Goal: Book appointment/travel/reservation

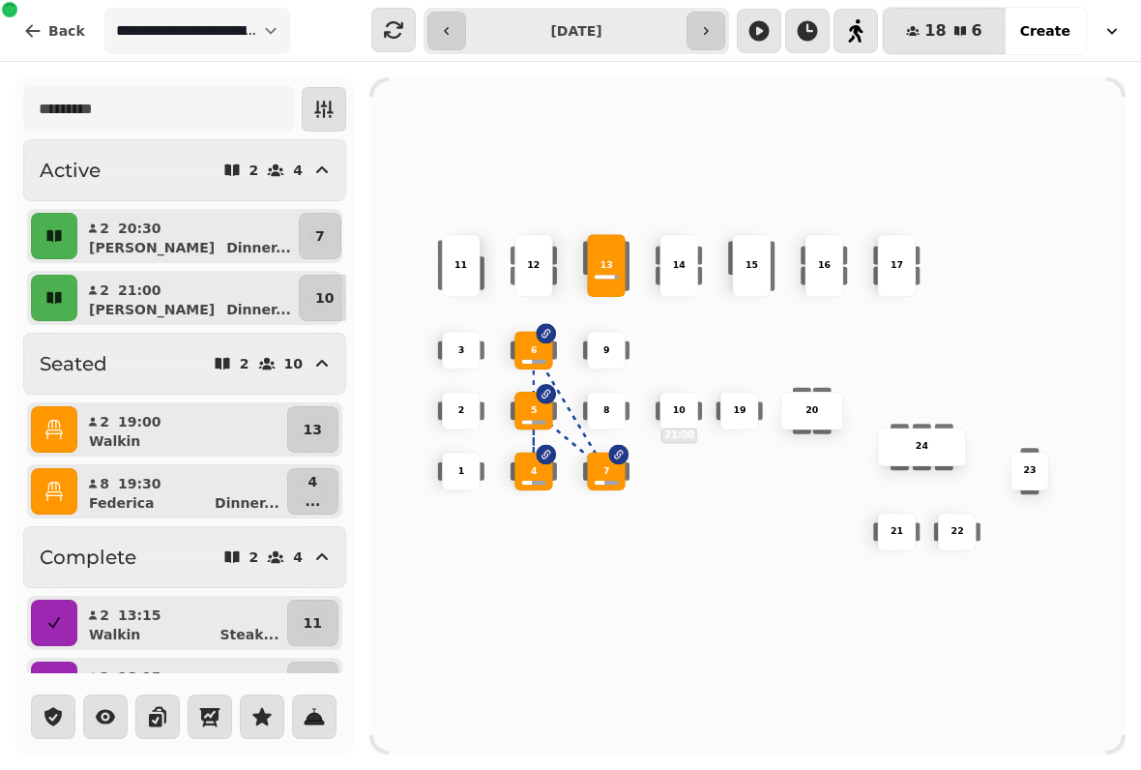
click at [315, 218] on button "7" at bounding box center [320, 236] width 43 height 46
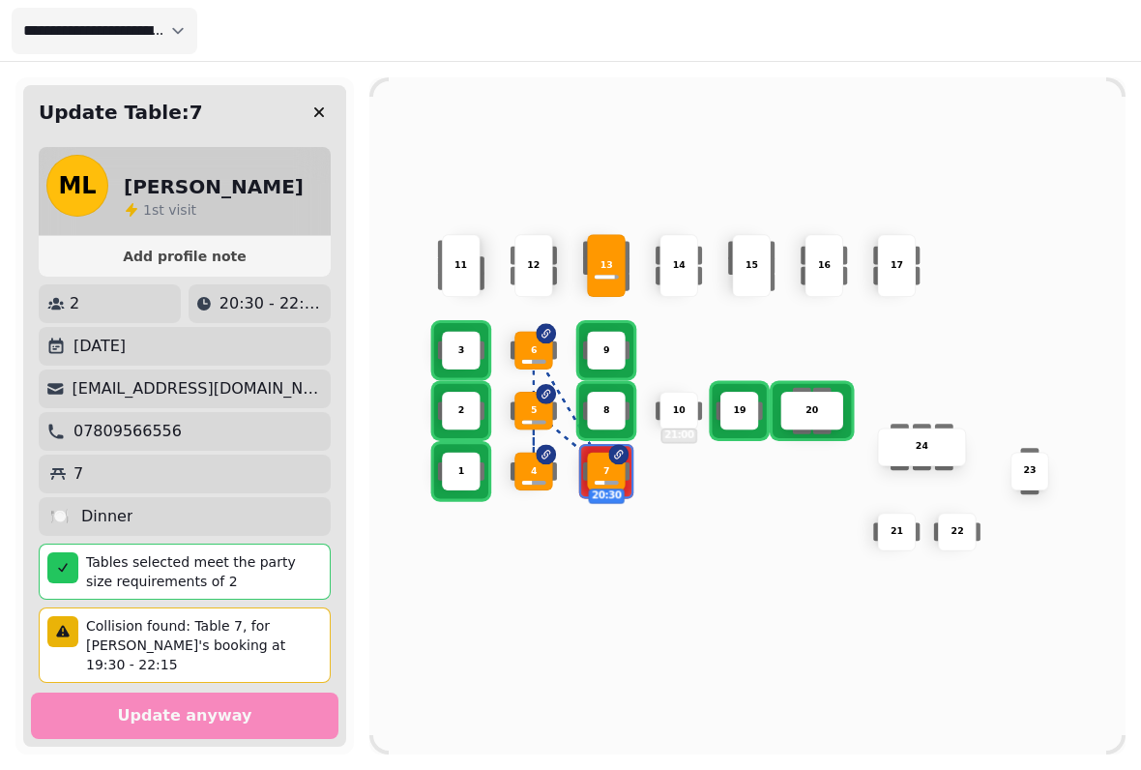
click at [681, 392] on div "10 21:00" at bounding box center [679, 411] width 39 height 39
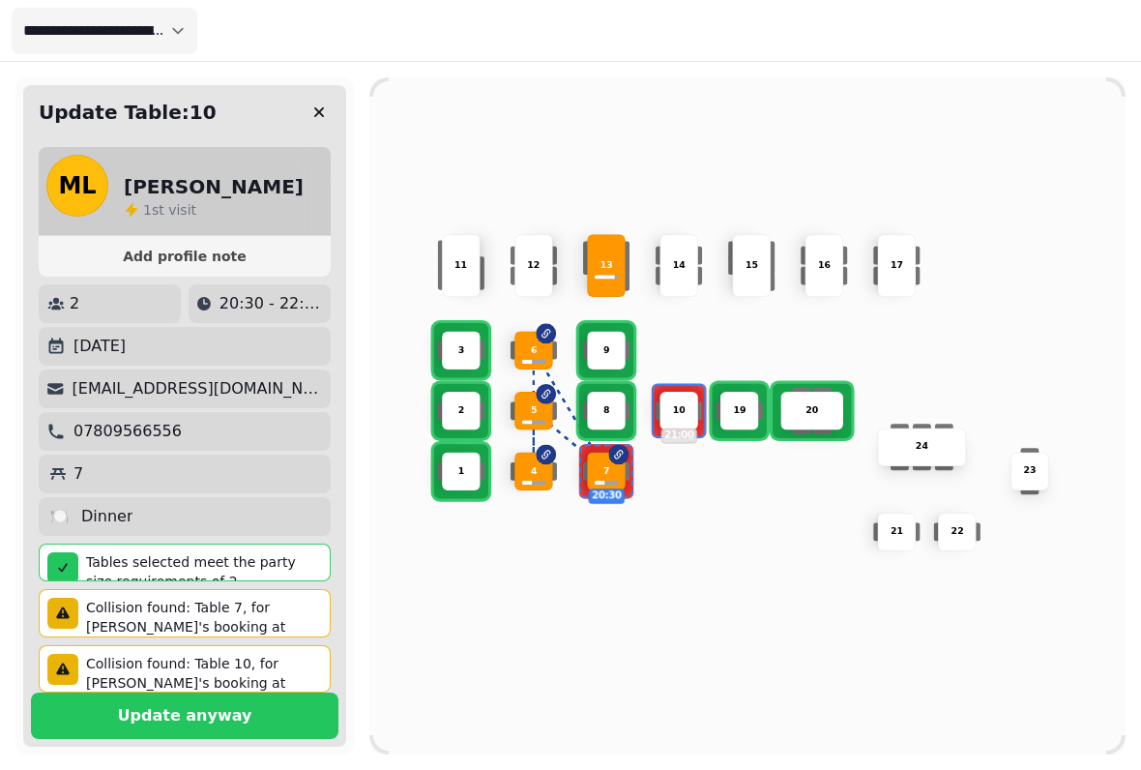
click at [275, 694] on button "Update anyway" at bounding box center [185, 715] width 308 height 46
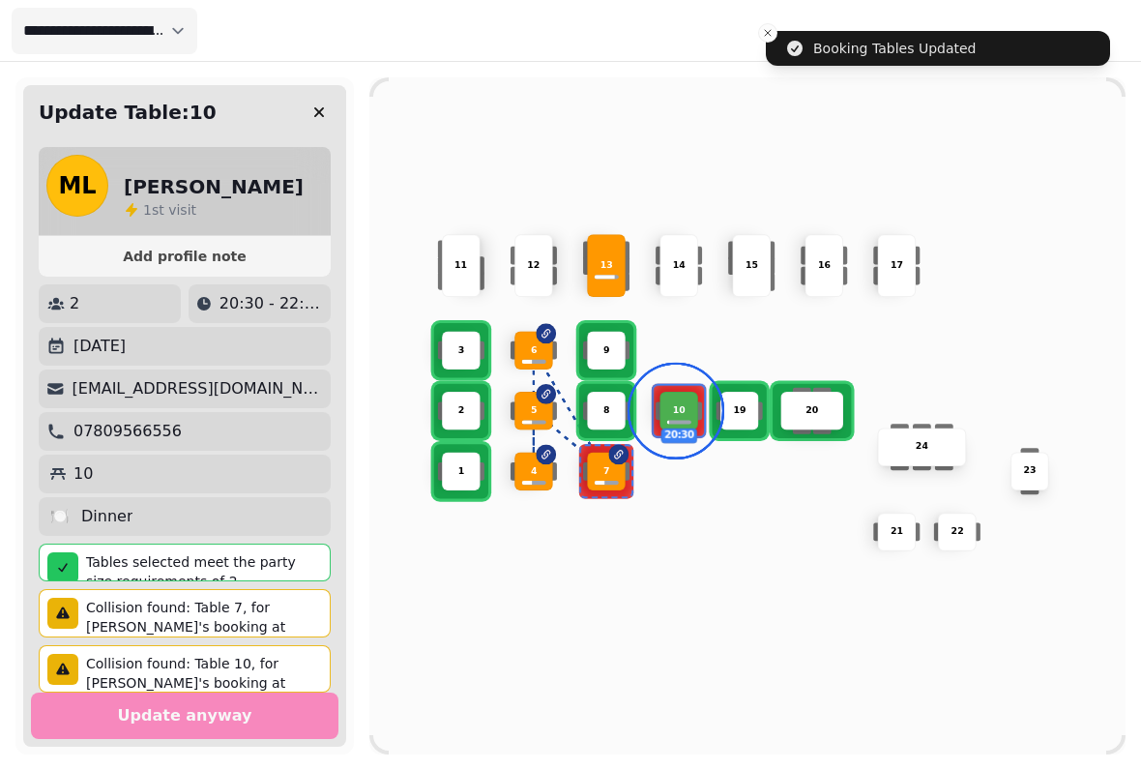
click at [330, 103] on button "button" at bounding box center [319, 112] width 39 height 39
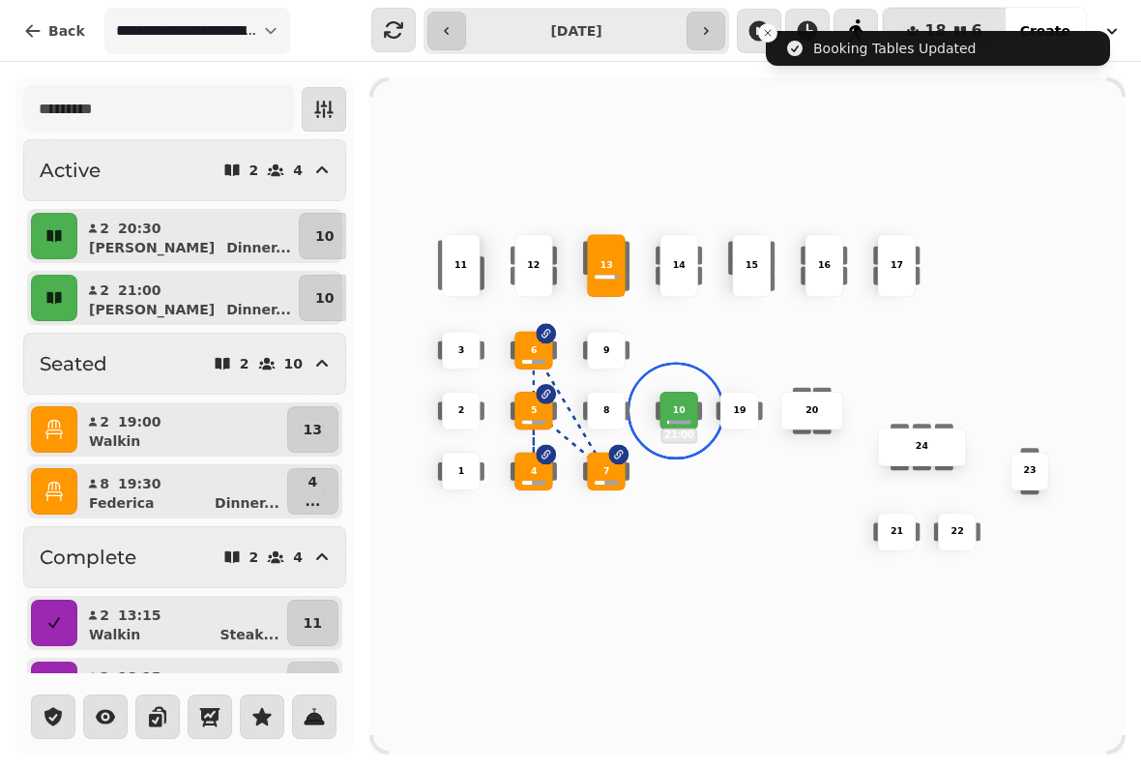
click at [52, 237] on icon "button" at bounding box center [53, 236] width 15 height 12
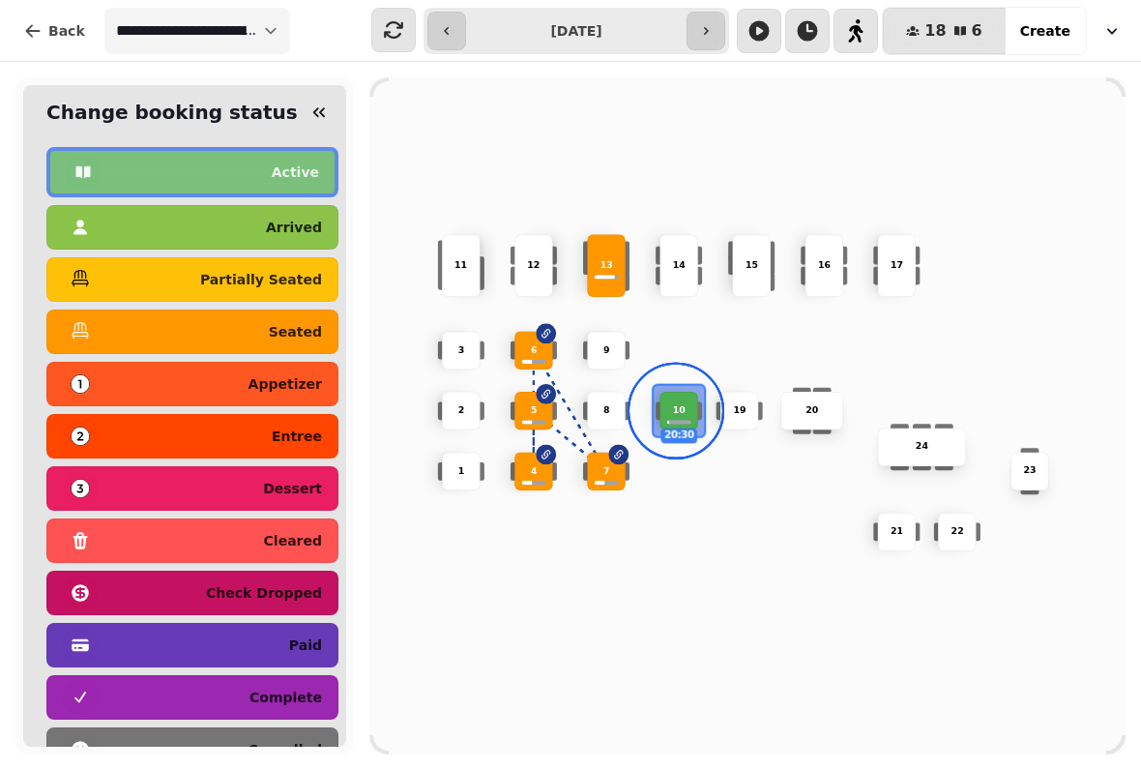
click at [309, 327] on p "seated" at bounding box center [295, 332] width 53 height 14
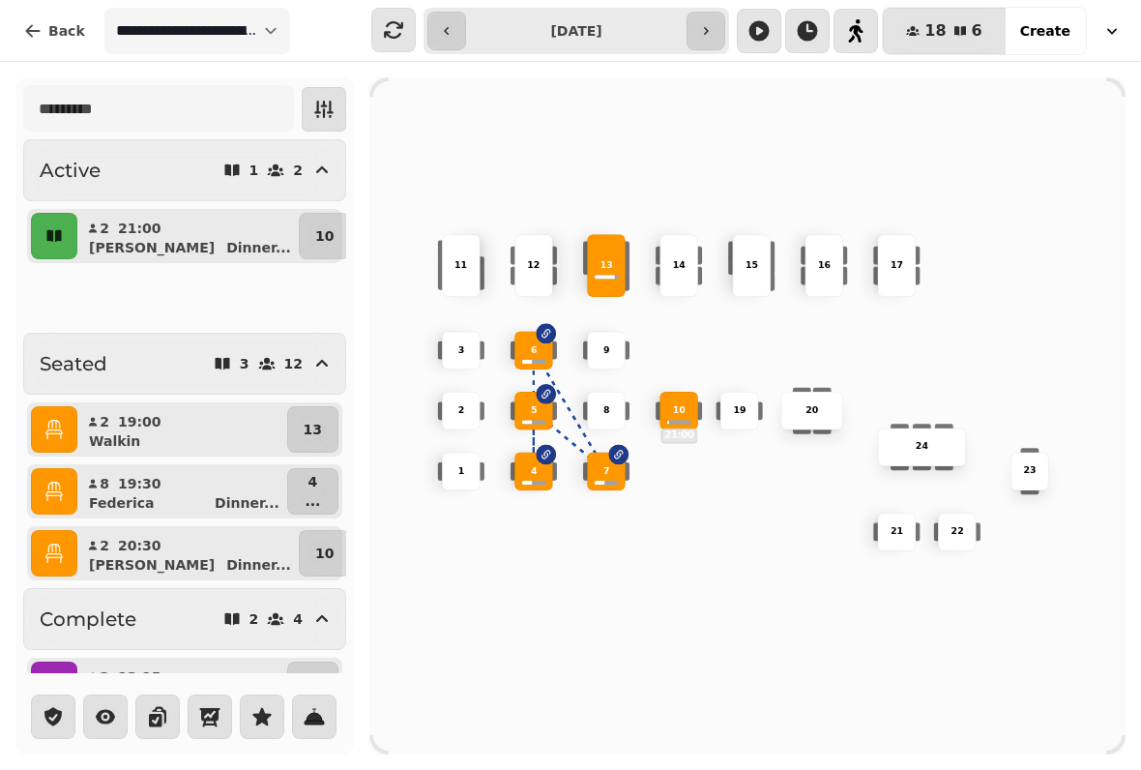
click at [322, 225] on button "10" at bounding box center [324, 236] width 51 height 46
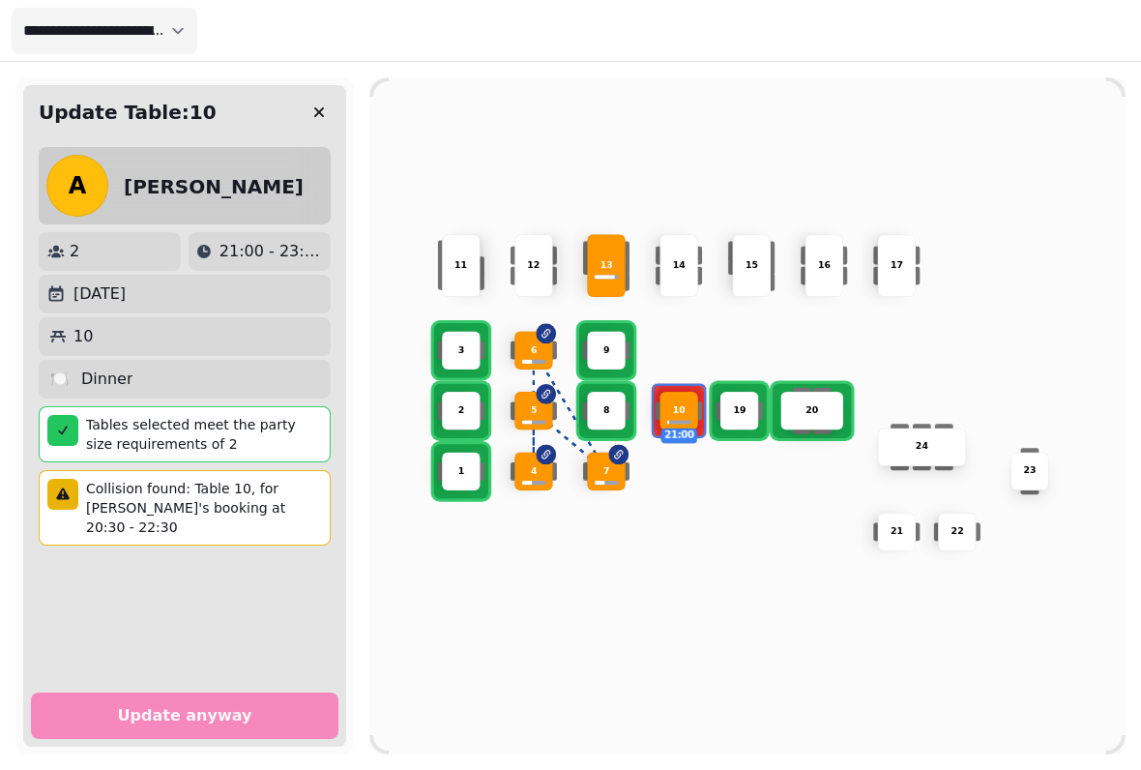
click at [320, 100] on button "button" at bounding box center [319, 112] width 39 height 39
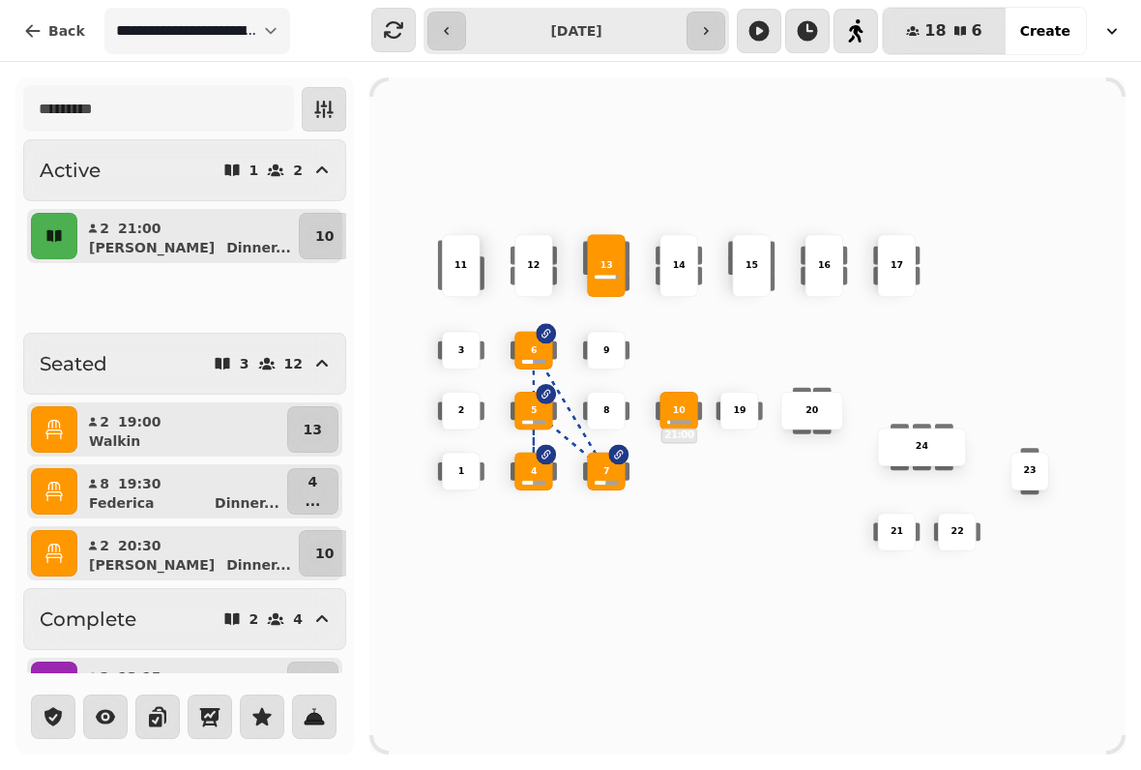
click at [51, 418] on button "button" at bounding box center [54, 429] width 46 height 46
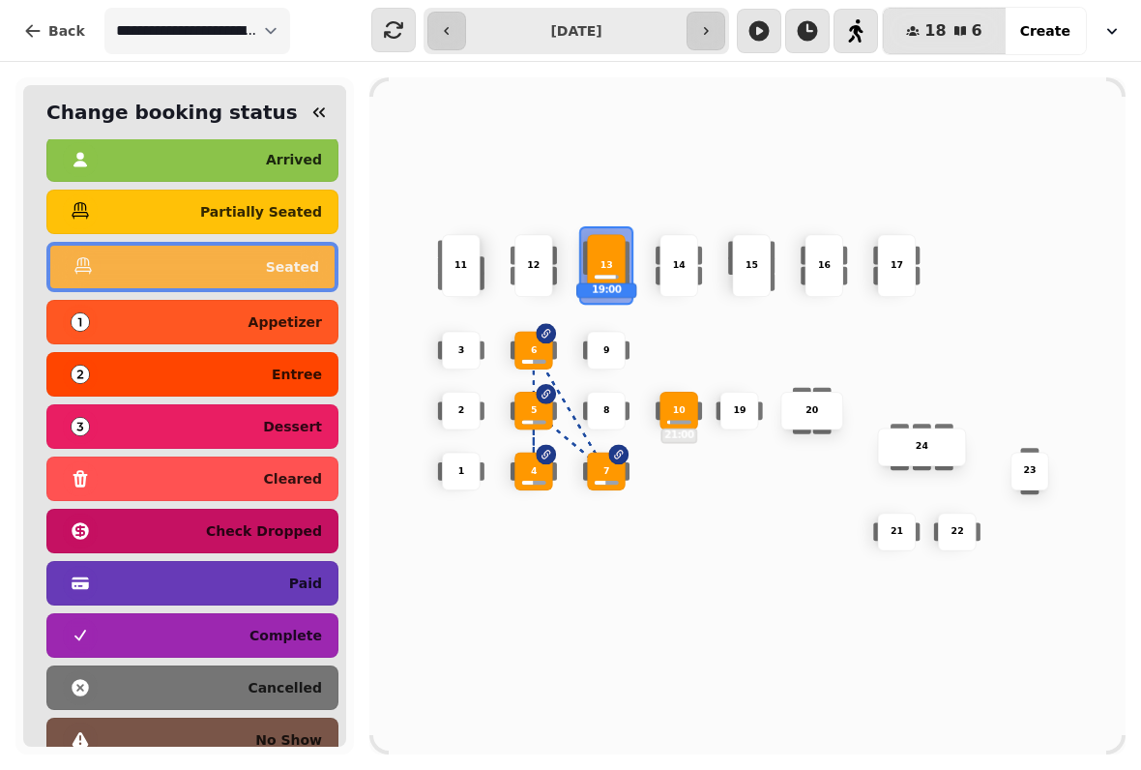
scroll to position [65, 0]
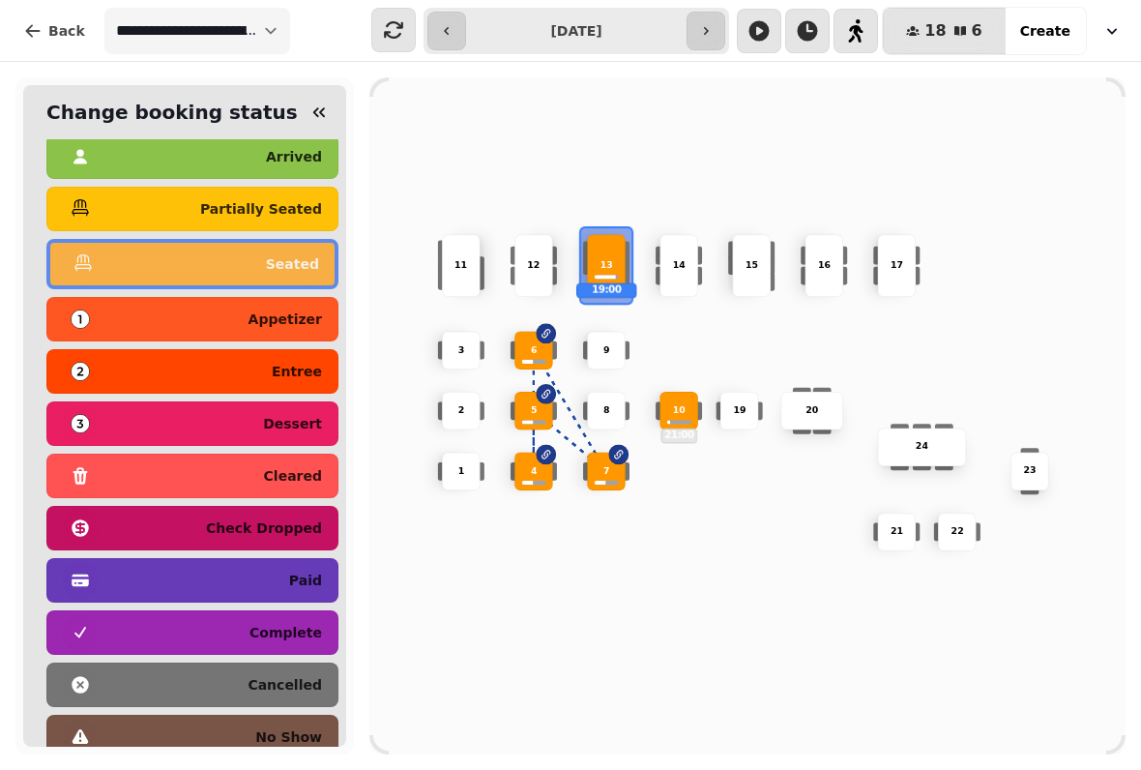
click at [124, 630] on div "complete" at bounding box center [192, 632] width 259 height 31
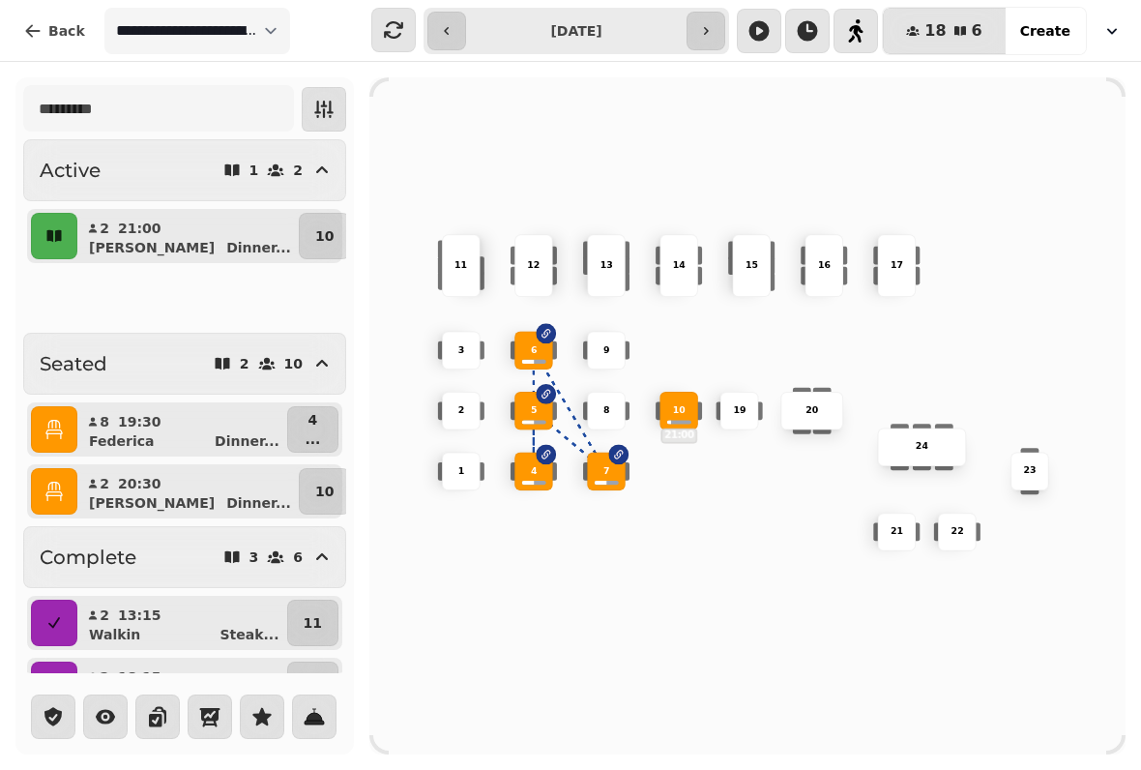
click at [305, 258] on button "10" at bounding box center [324, 236] width 51 height 46
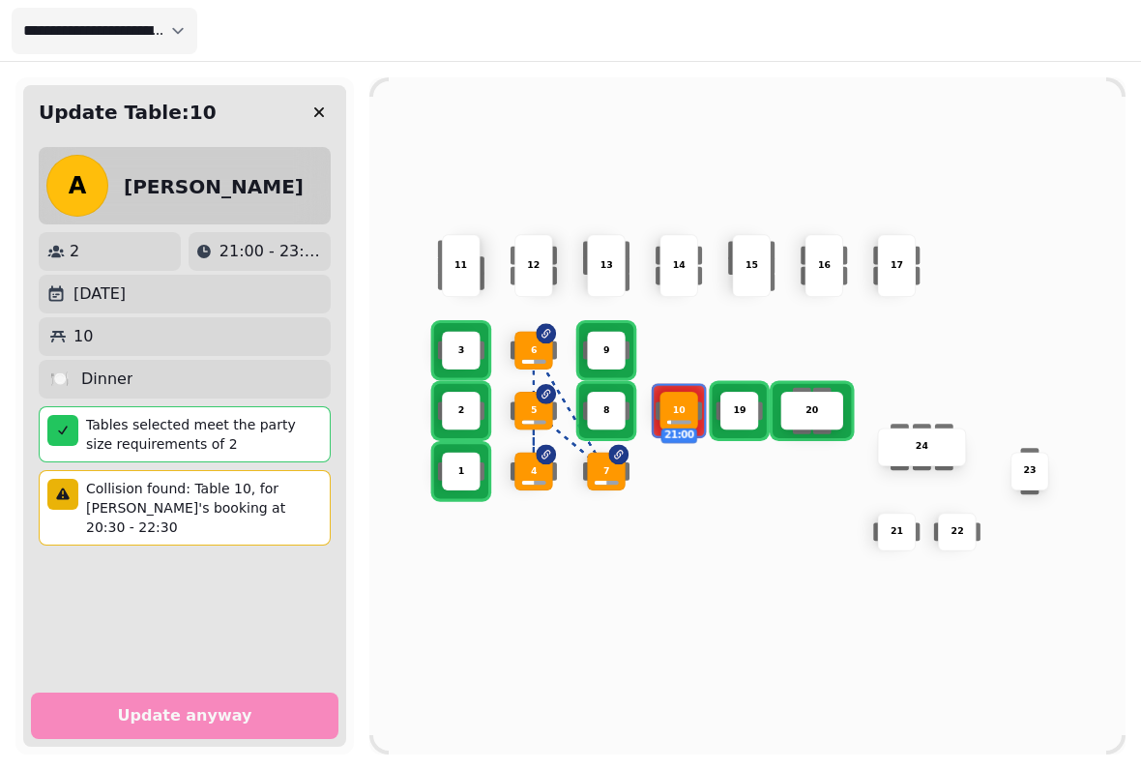
click at [616, 273] on div "13" at bounding box center [606, 265] width 39 height 63
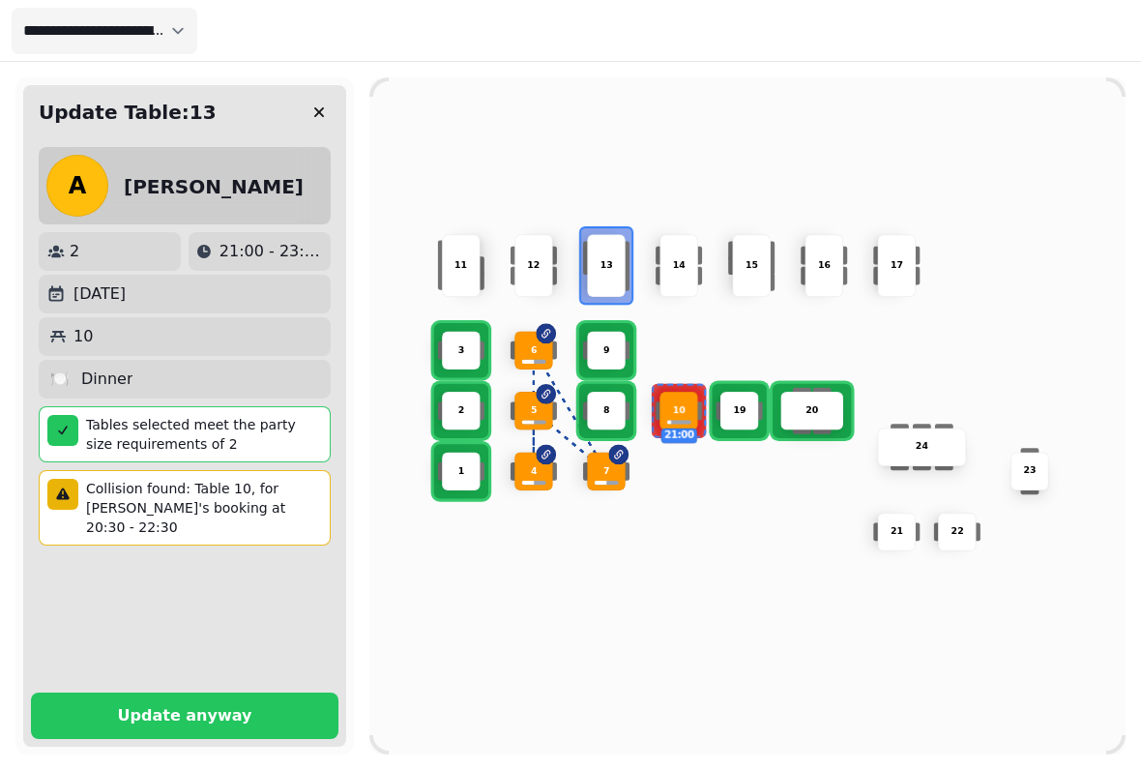
click at [264, 692] on button "Update anyway" at bounding box center [185, 715] width 308 height 46
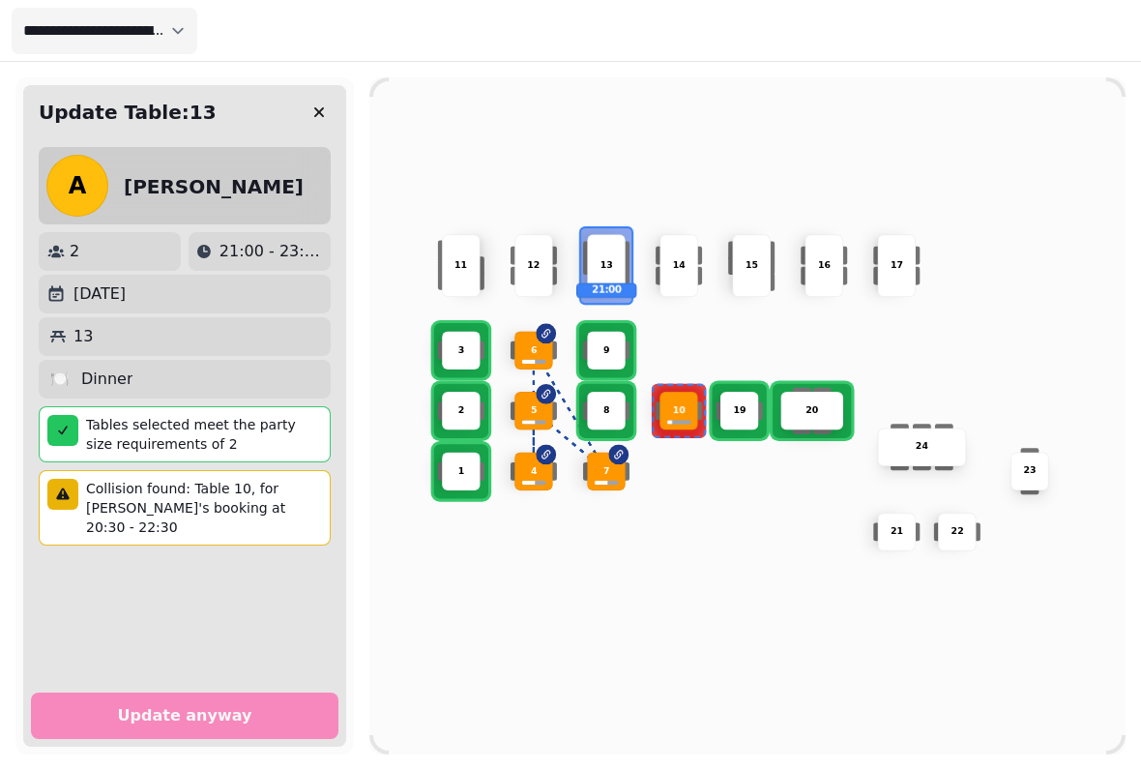
click at [323, 101] on button "button" at bounding box center [319, 112] width 39 height 39
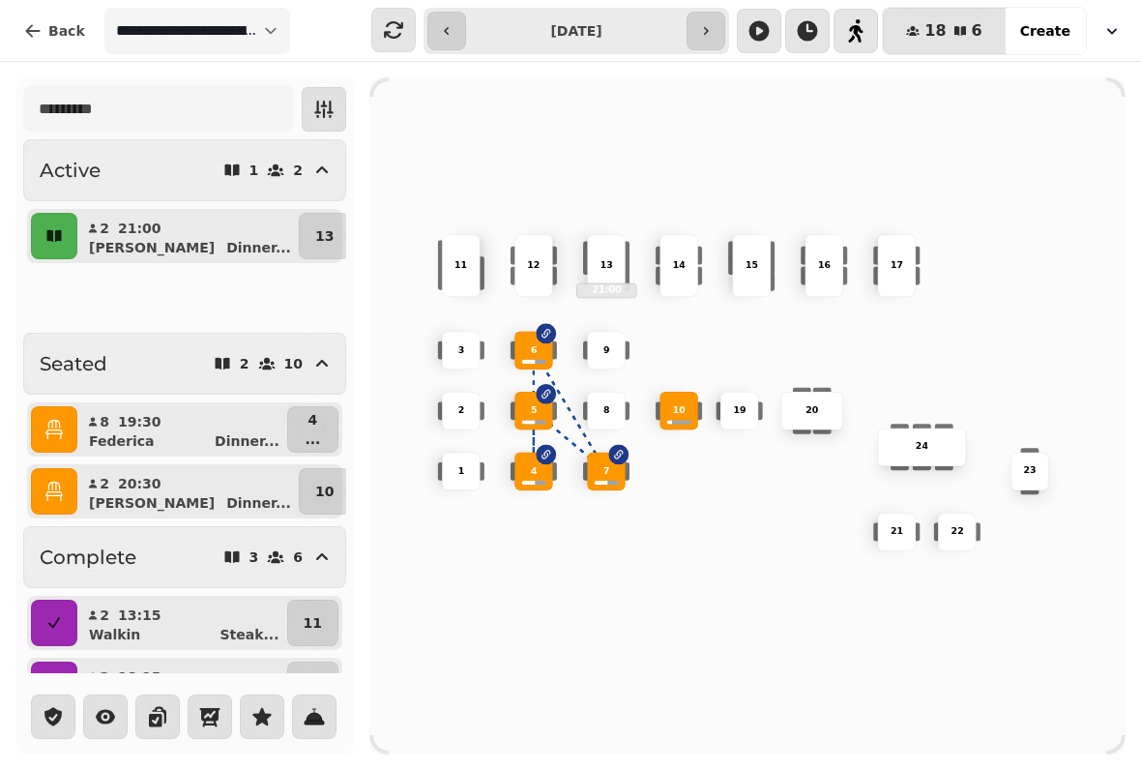
click at [301, 221] on button "13" at bounding box center [324, 236] width 51 height 46
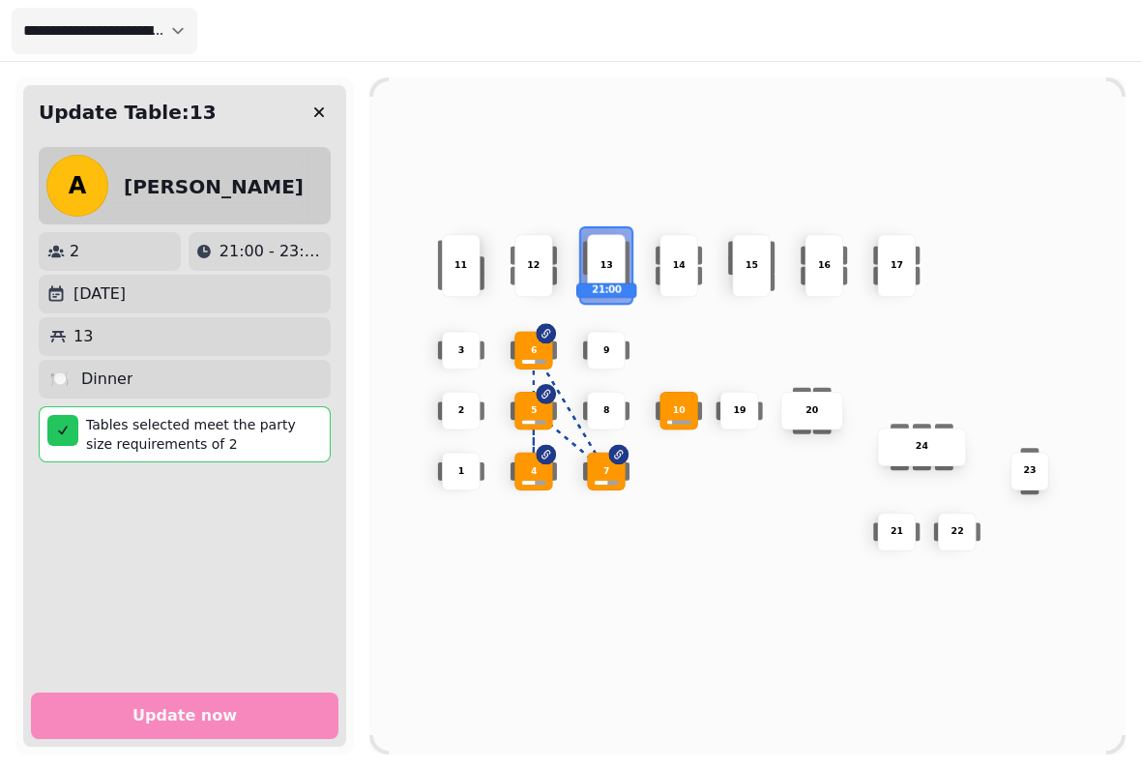
click at [55, 423] on icon at bounding box center [62, 430] width 15 height 15
click at [72, 427] on div at bounding box center [62, 430] width 31 height 31
click at [81, 367] on div "🍽️ Dinner" at bounding box center [185, 379] width 292 height 39
click at [317, 97] on button "button" at bounding box center [319, 112] width 39 height 39
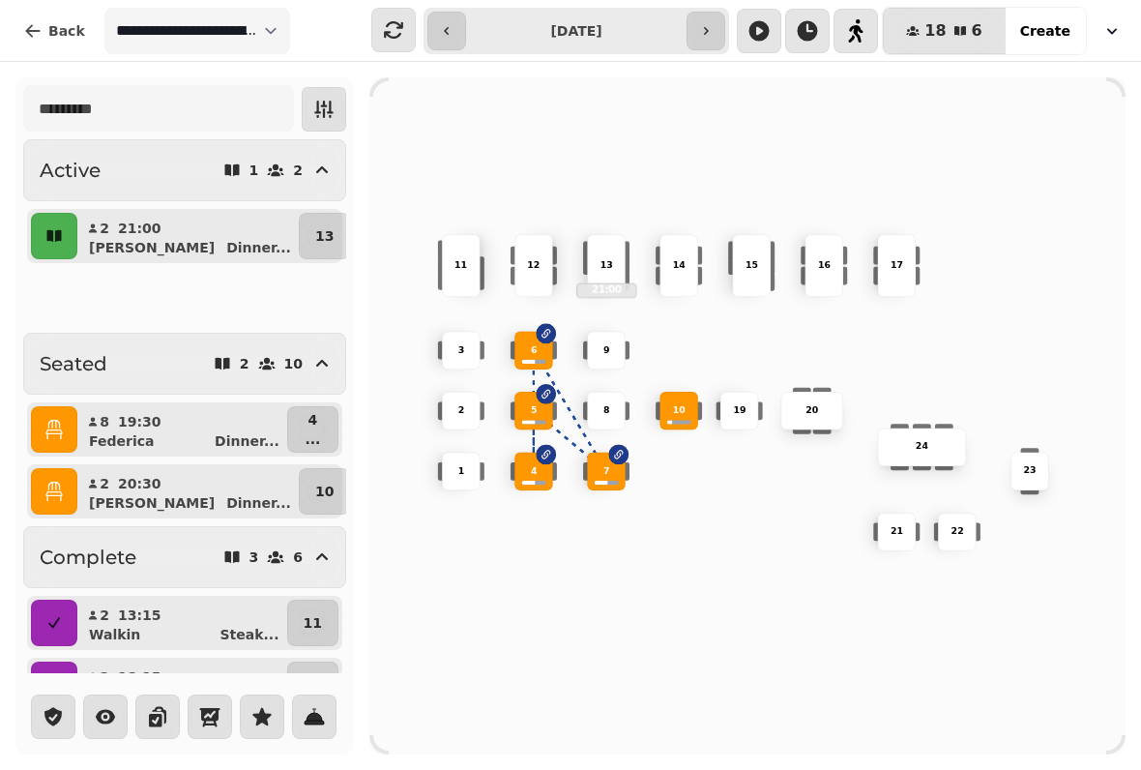
click at [51, 226] on icon "button" at bounding box center [53, 235] width 19 height 19
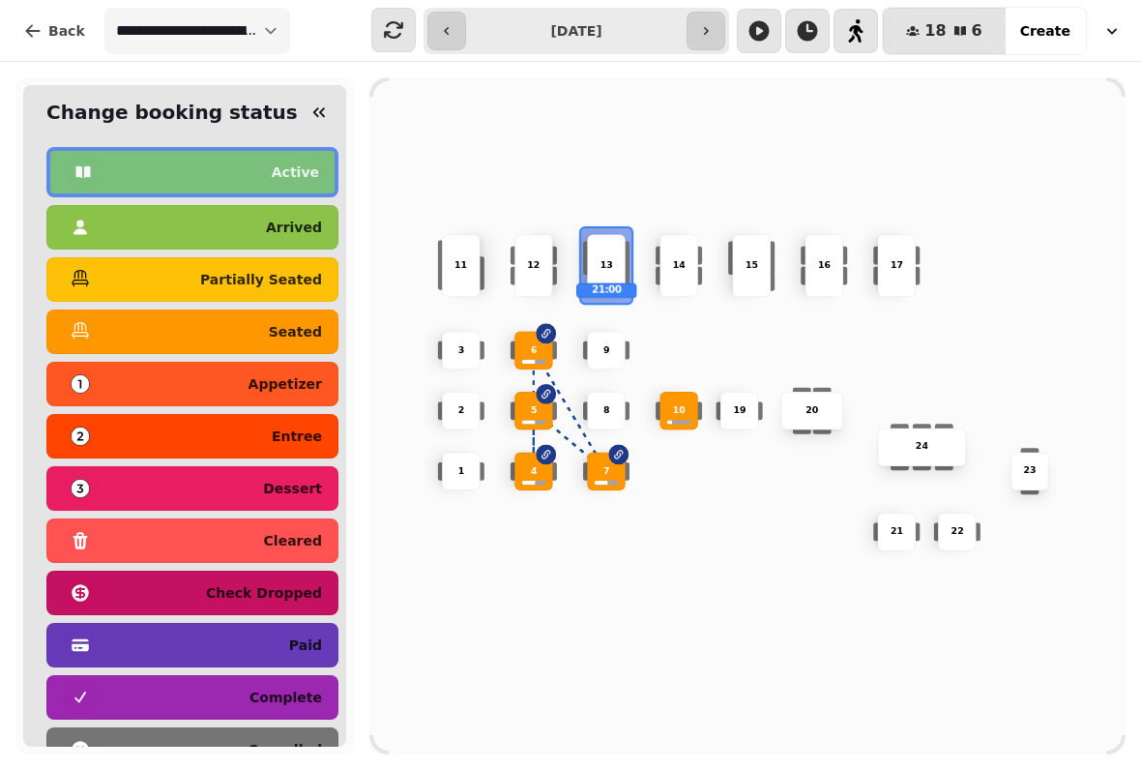
click at [309, 327] on p "seated" at bounding box center [295, 332] width 53 height 14
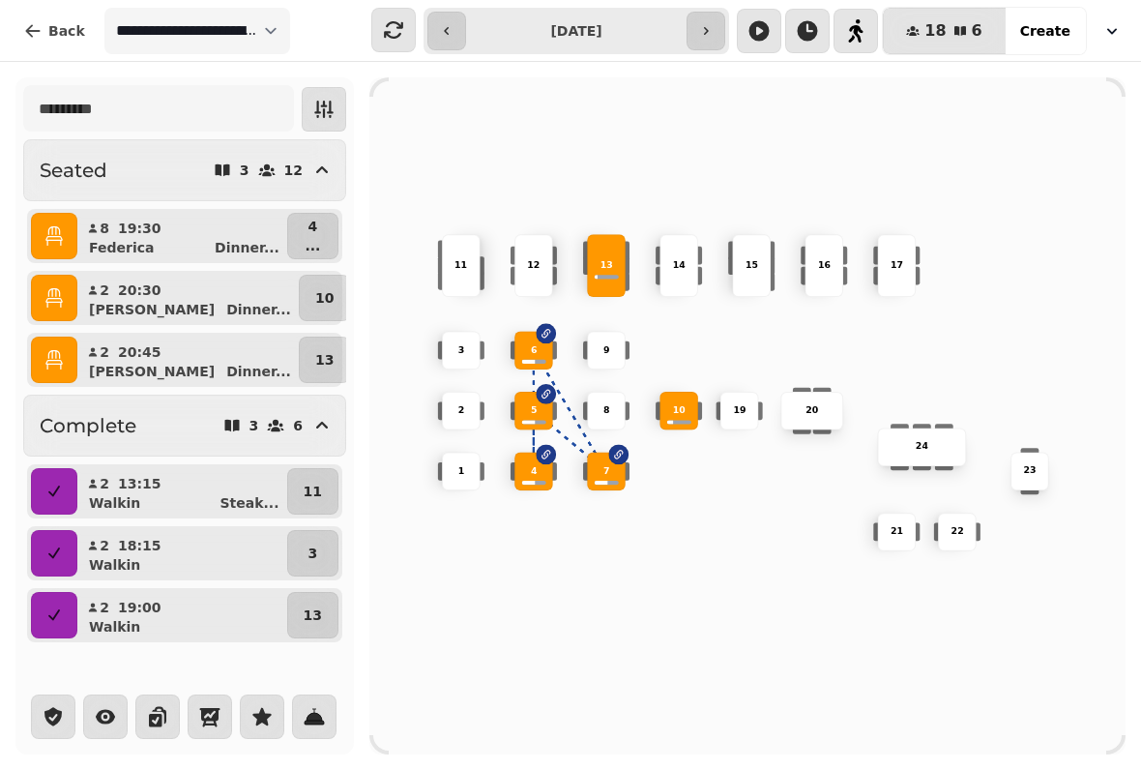
click at [761, 268] on div "15" at bounding box center [751, 265] width 39 height 63
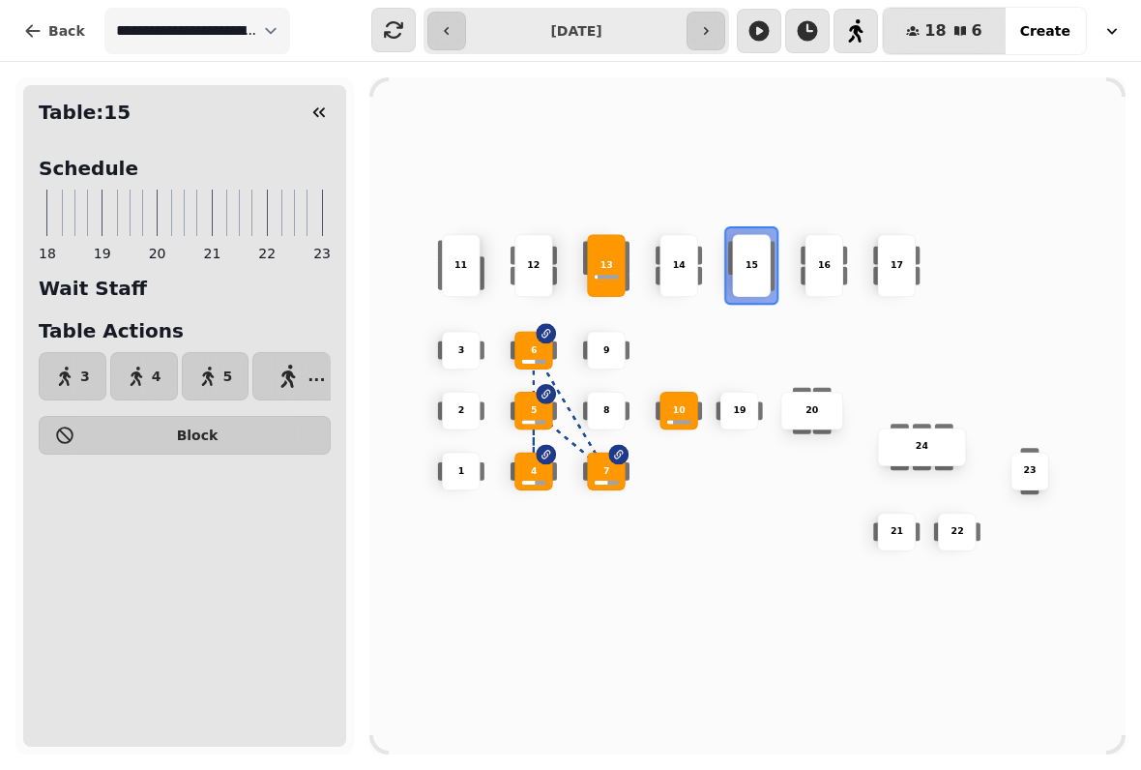
click at [302, 367] on button "..." at bounding box center [300, 376] width 97 height 48
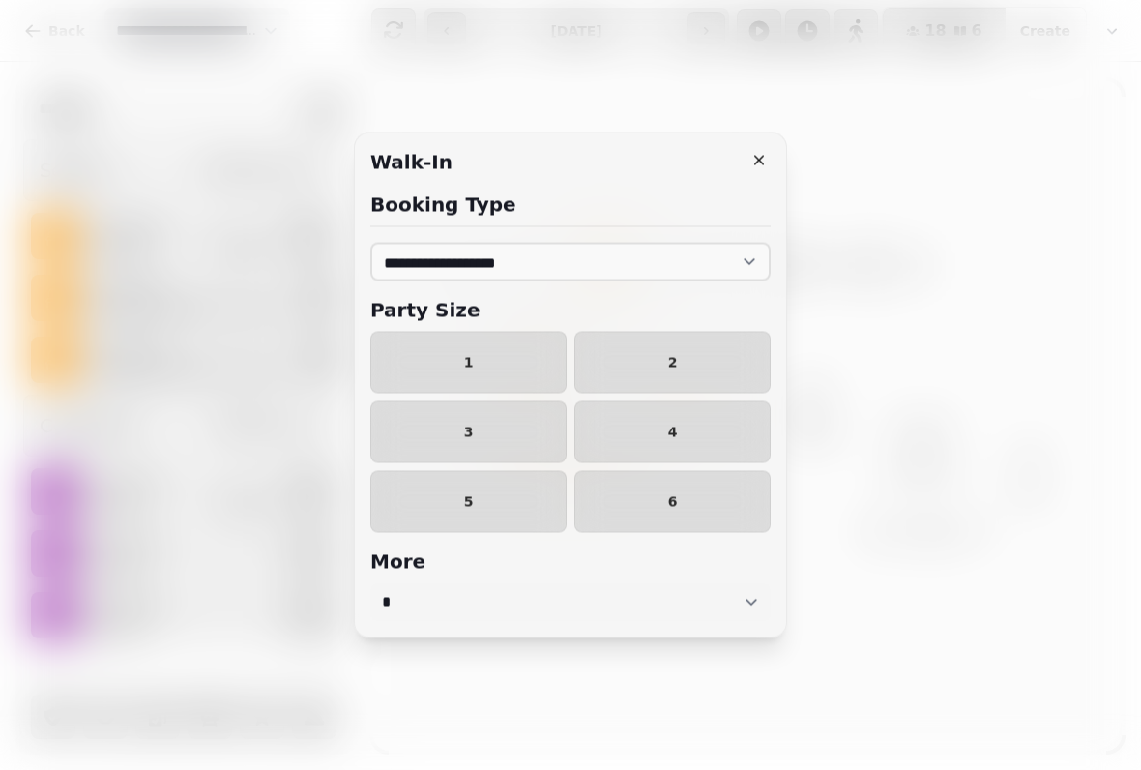
click at [458, 360] on span "1" at bounding box center [468, 363] width 163 height 14
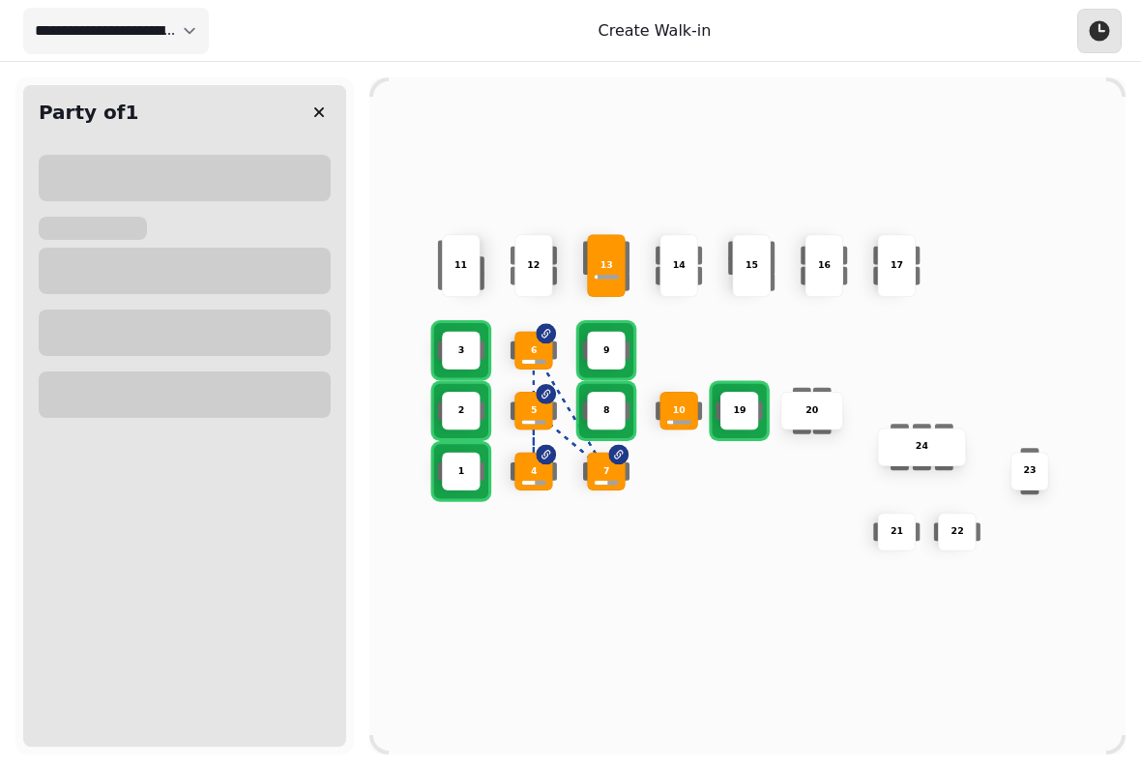
select select "****"
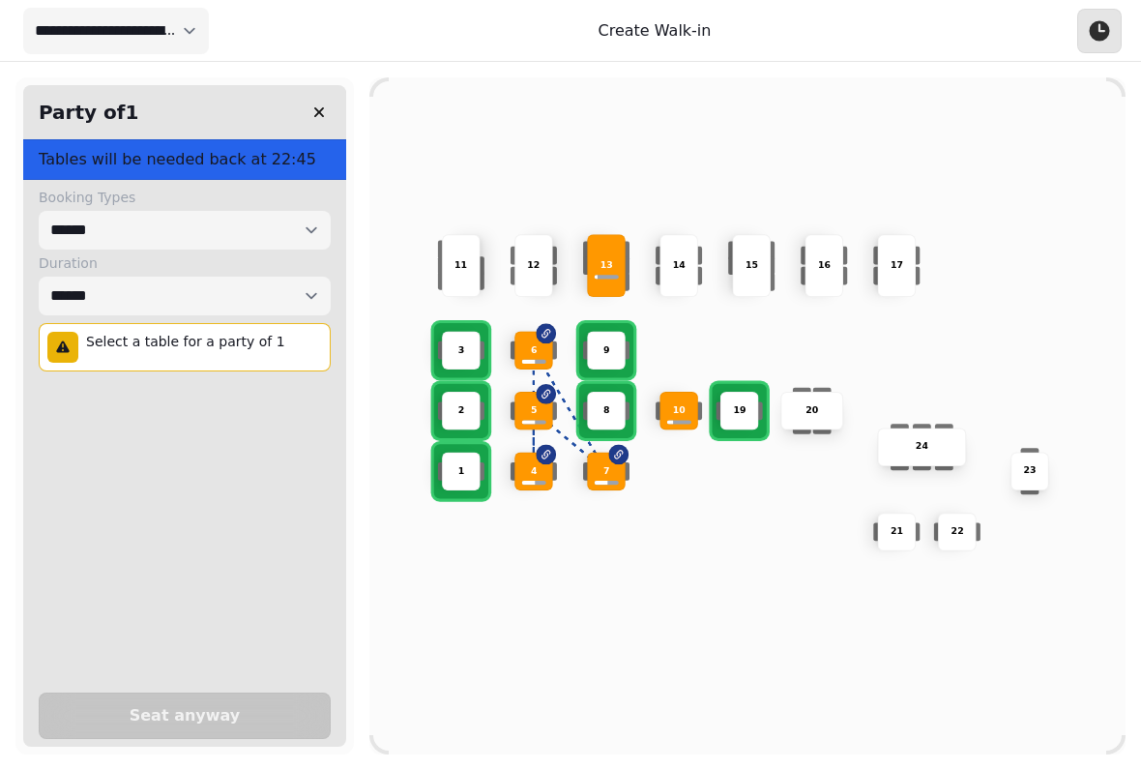
click at [751, 247] on div "15" at bounding box center [751, 265] width 39 height 63
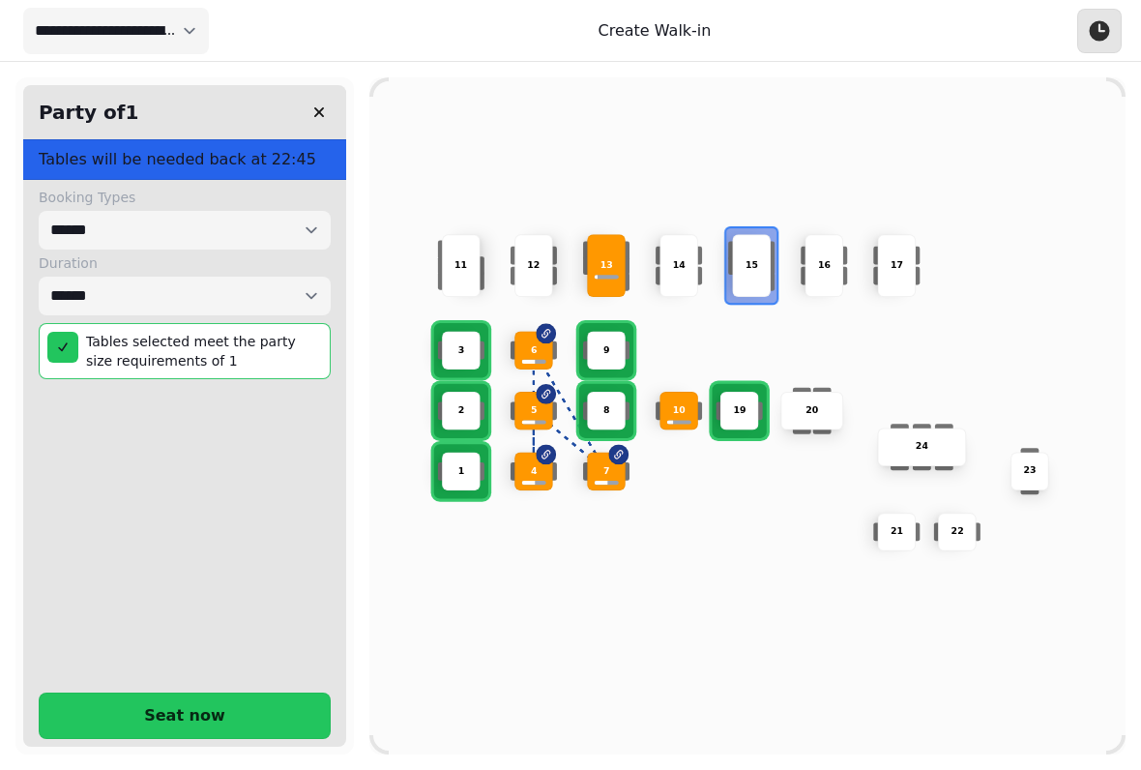
click at [148, 692] on button "Seat now" at bounding box center [185, 715] width 292 height 46
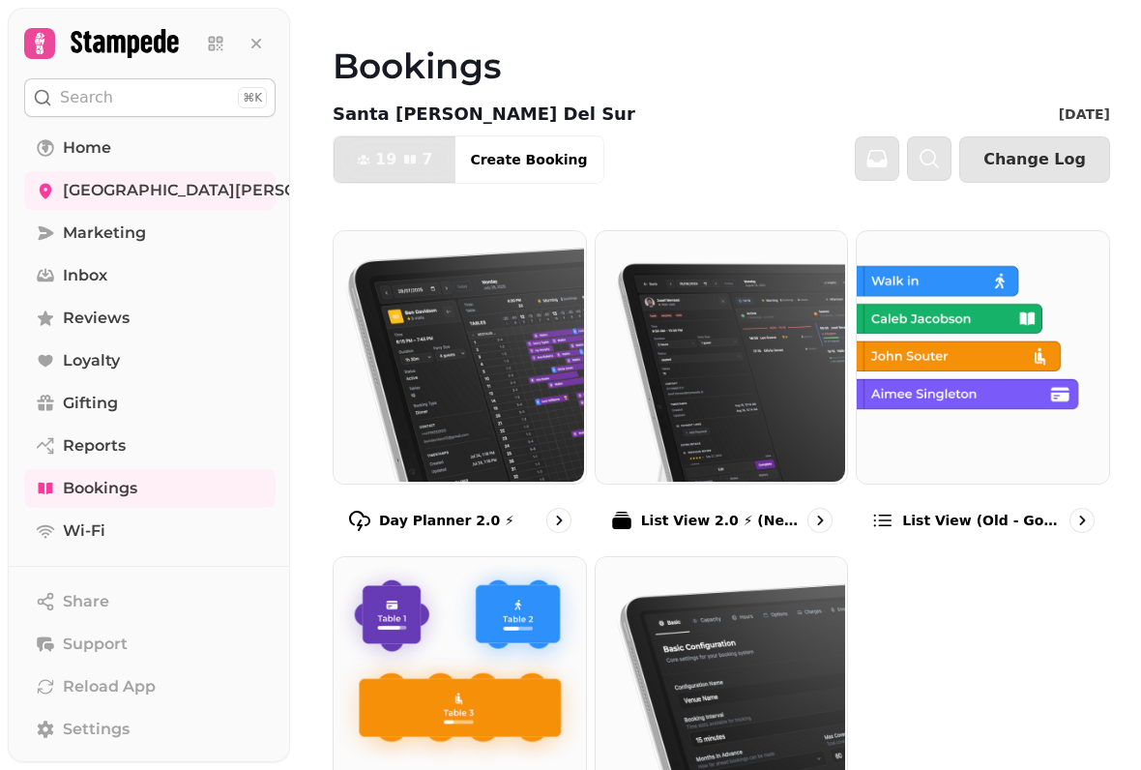
click at [733, 422] on img at bounding box center [720, 355] width 252 height 252
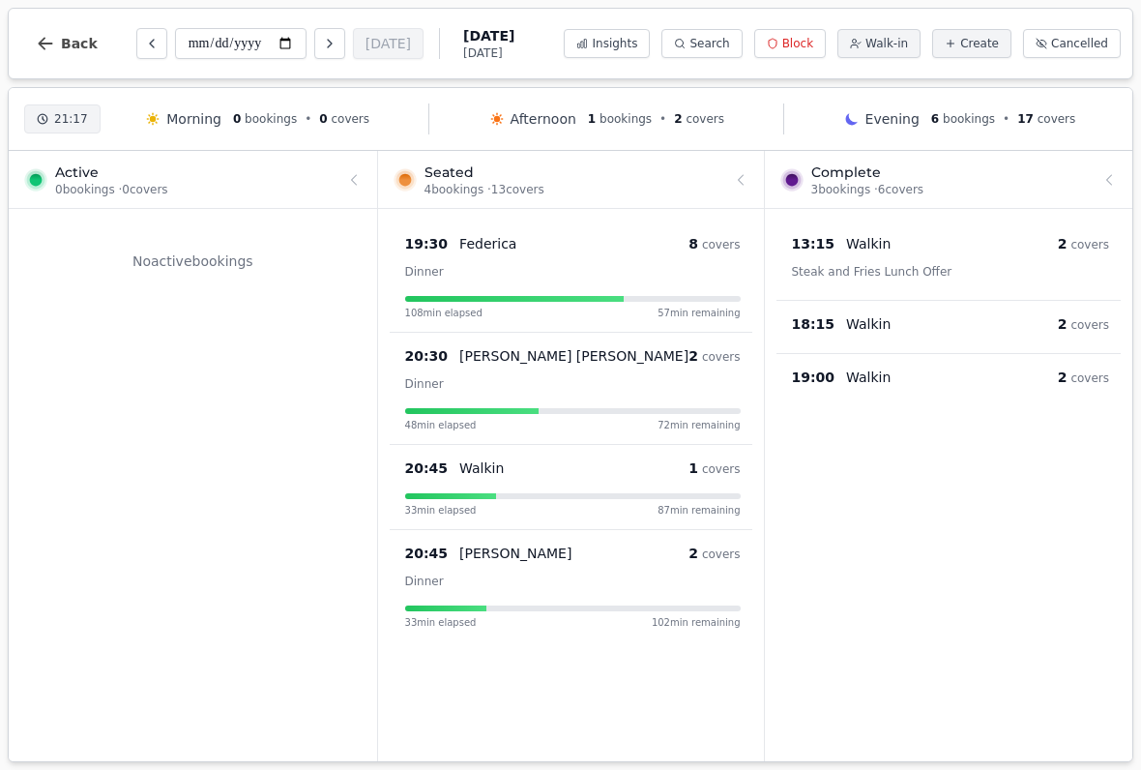
click at [65, 40] on span "Back" at bounding box center [79, 44] width 37 height 14
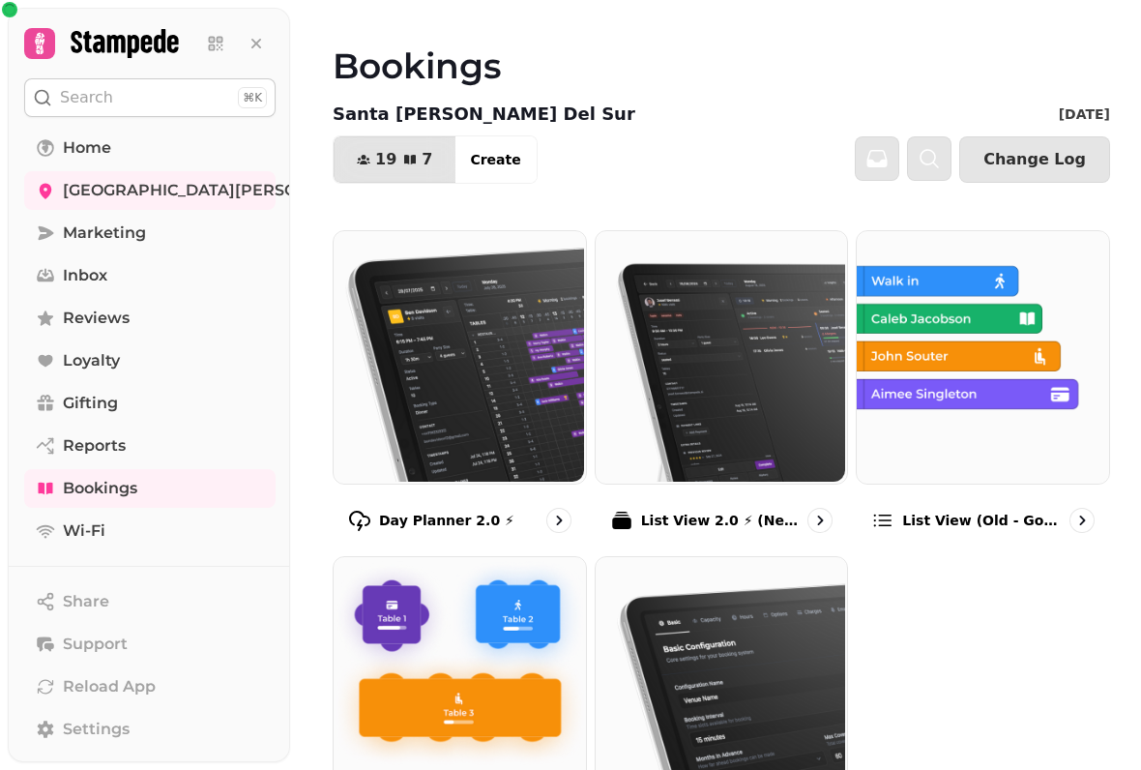
click at [954, 374] on img at bounding box center [981, 355] width 252 height 252
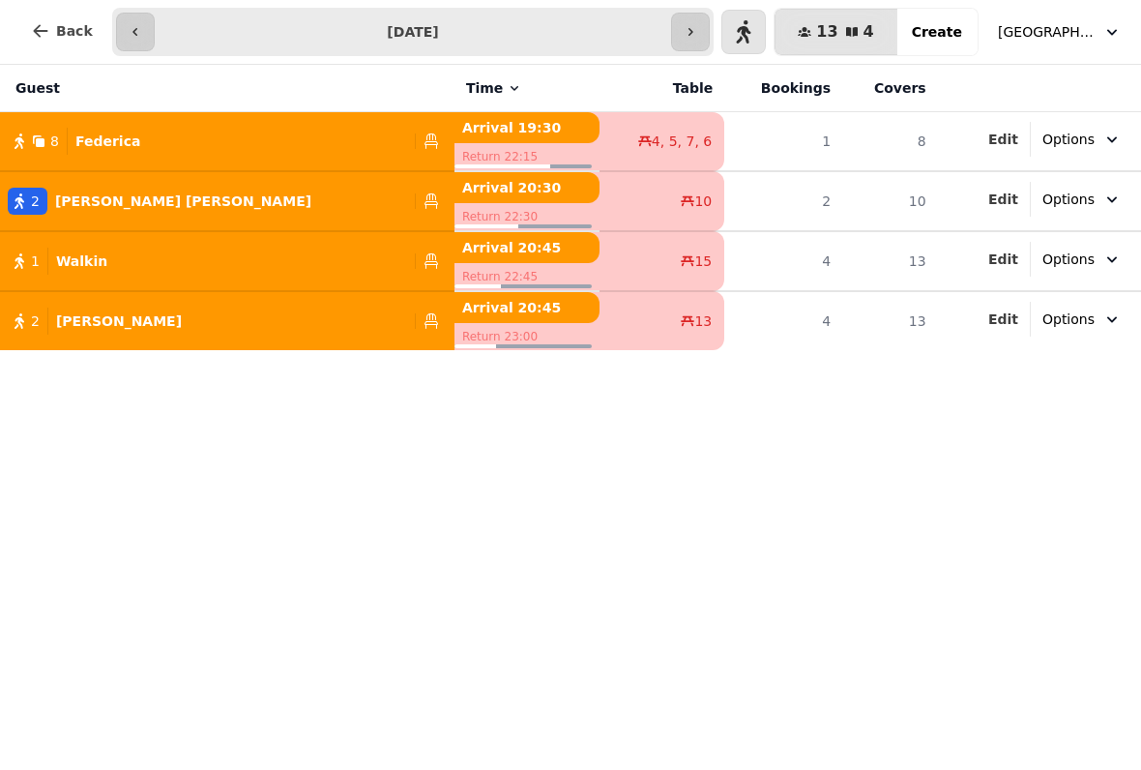
click at [77, 221] on button "2 Marco Lopez-Smith" at bounding box center [227, 201] width 455 height 46
select select "**********"
select select "*"
select select "****"
select select "******"
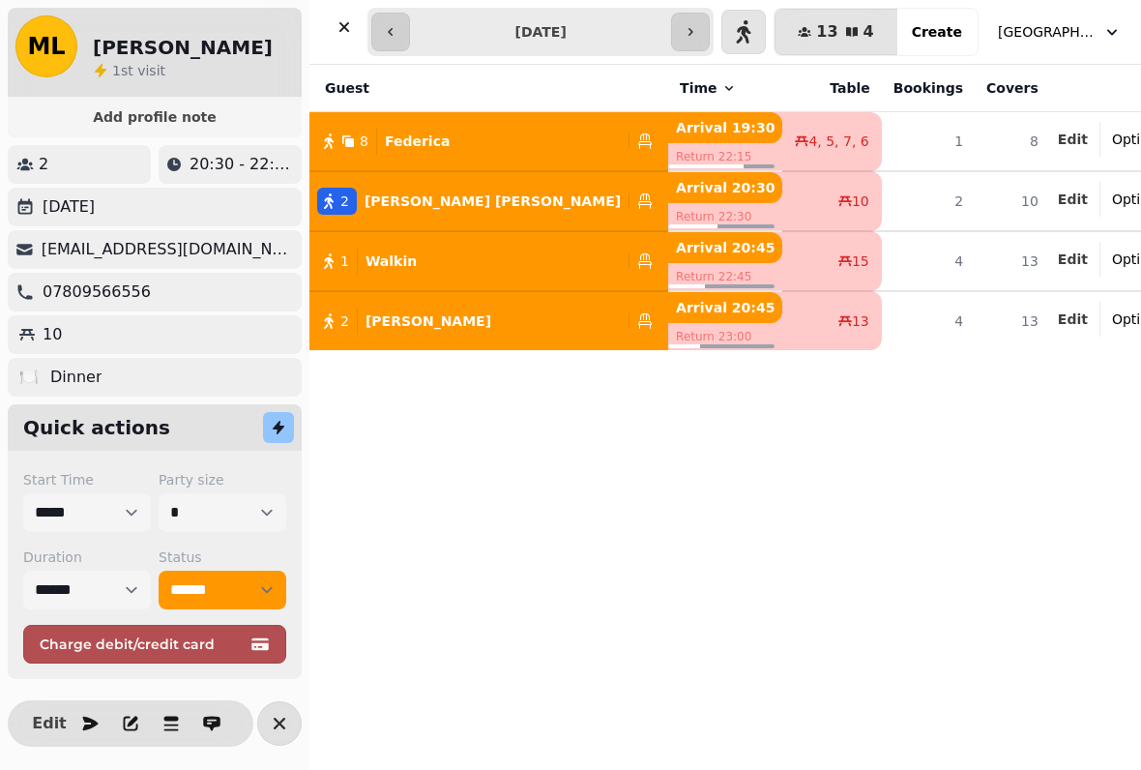
click at [461, 416] on div "Guest Time Table Bookings Covers 8 Federica Arrival 19:30 Return 22:15 4, 5, 7,…" at bounding box center [725, 417] width 832 height 705
click at [325, 31] on button "button" at bounding box center [344, 27] width 39 height 39
